Goal: Information Seeking & Learning: Learn about a topic

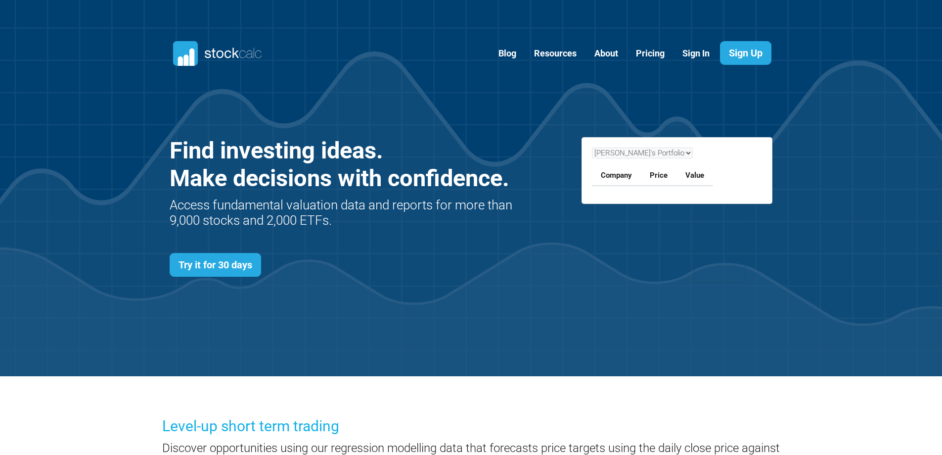
scroll to position [430, 633]
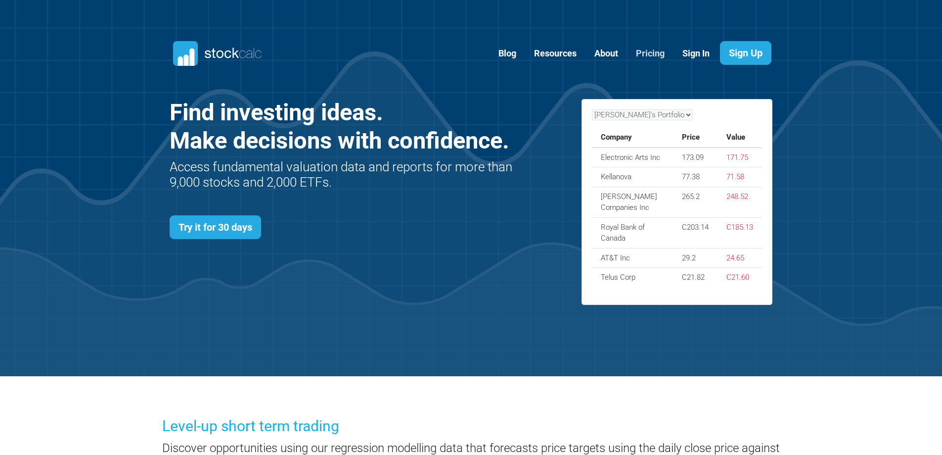
click at [646, 49] on link "Pricing" at bounding box center [651, 54] width 44 height 24
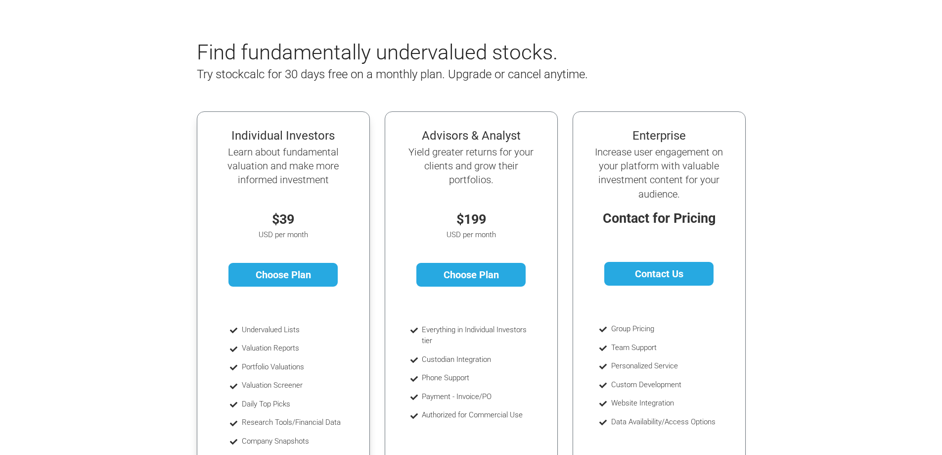
scroll to position [49, 0]
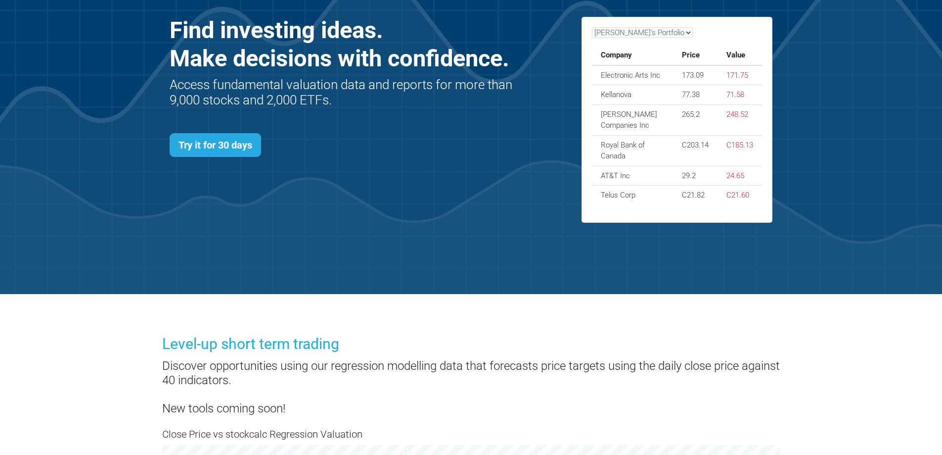
scroll to position [49, 0]
